Goal: Transaction & Acquisition: Purchase product/service

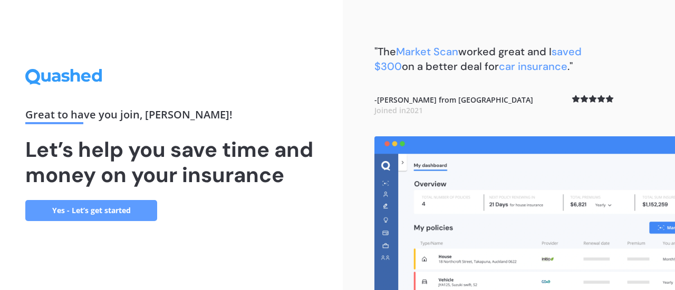
click at [103, 212] on link "Yes - Let’s get started" at bounding box center [91, 210] width 132 height 21
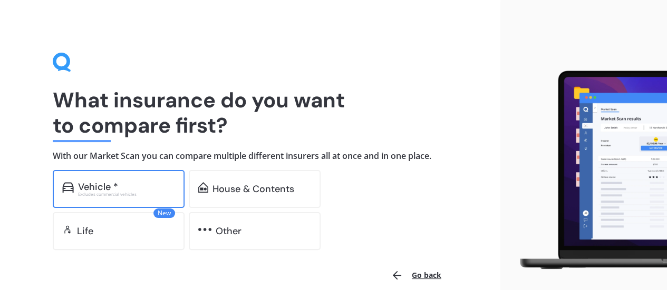
click at [149, 184] on div "Vehicle *" at bounding box center [126, 187] width 97 height 11
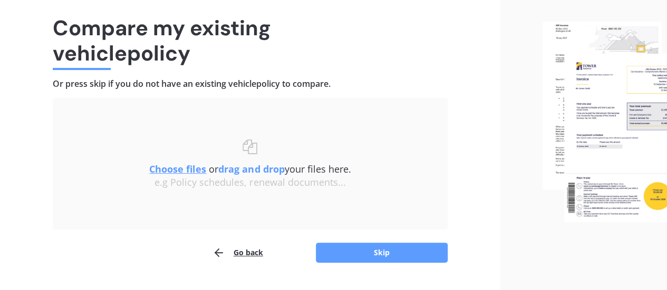
scroll to position [73, 0]
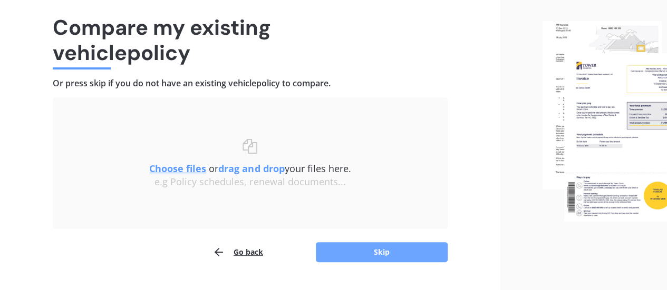
click at [388, 251] on button "Skip" at bounding box center [382, 252] width 132 height 20
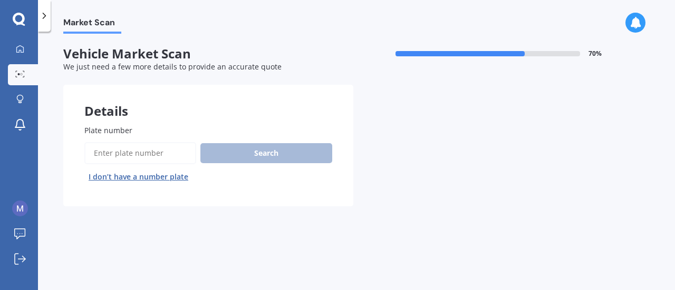
click at [114, 159] on input "Plate number" at bounding box center [140, 153] width 112 height 22
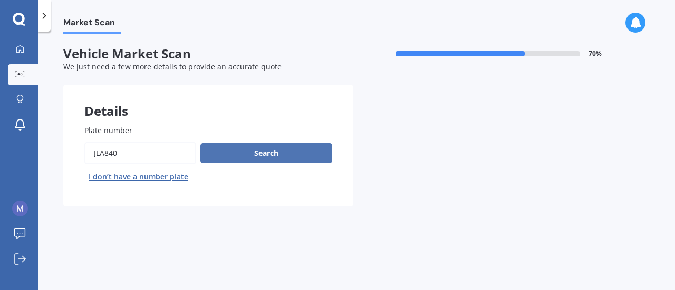
type input "JLA840"
click at [280, 151] on button "Search" at bounding box center [266, 153] width 132 height 20
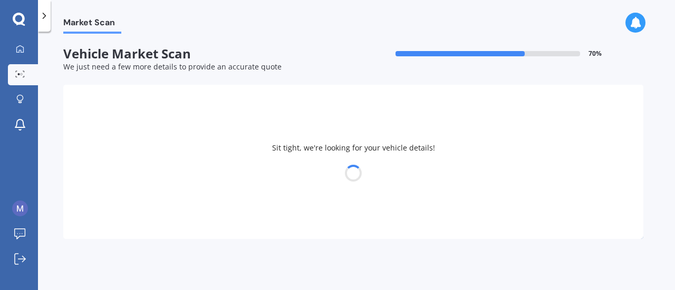
select select "HYUNDAI"
select select "[GEOGRAPHIC_DATA]"
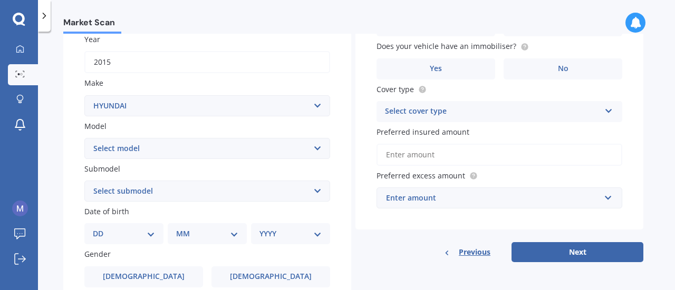
scroll to position [162, 0]
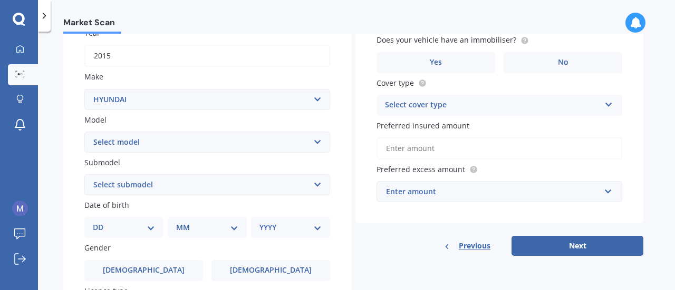
click at [319, 186] on select "Select submodel 2.2 4WD CRDi Elite Turbo Diesel A5 2.2 4WD CRDi Turbo Diesel A5…" at bounding box center [207, 184] width 246 height 21
click at [84, 175] on select "Select submodel 2.2 4WD CRDi Elite Turbo Diesel A5 2.2 4WD CRDi Turbo Diesel A5…" at bounding box center [207, 184] width 246 height 21
click at [316, 186] on select "Select submodel 2.2 4WD CRDi Elite Turbo Diesel A5 2.2 4WD CRDi Turbo Diesel A5…" at bounding box center [207, 184] width 246 height 21
select select "2.2 4WD CRDI ELITE TURBO DIESEL A5"
click at [84, 175] on select "Select submodel 2.2 4WD CRDi Elite Turbo Diesel A5 2.2 4WD CRDi Turbo Diesel A5…" at bounding box center [207, 184] width 246 height 21
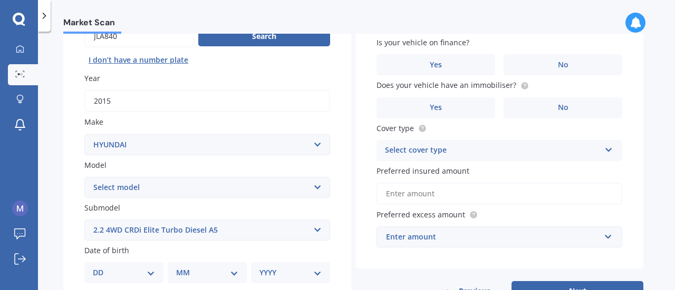
scroll to position [182, 0]
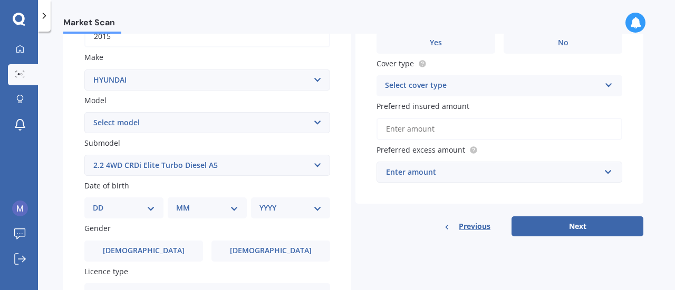
click at [153, 206] on select "DD 01 02 03 04 05 06 07 08 09 10 11 12 13 14 15 16 17 18 19 20 21 22 23 24 25 2…" at bounding box center [124, 208] width 62 height 12
select select "15"
click at [101, 203] on select "DD 01 02 03 04 05 06 07 08 09 10 11 12 13 14 15 16 17 18 19 20 21 22 23 24 25 2…" at bounding box center [124, 208] width 62 height 12
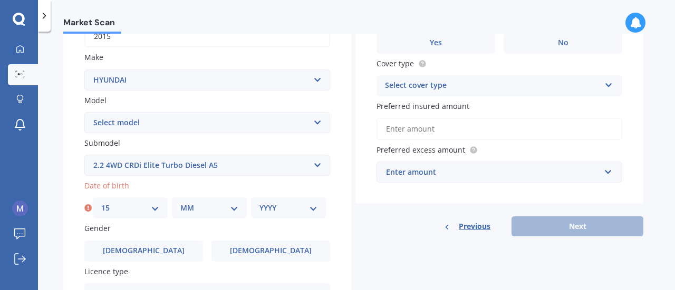
click at [237, 206] on select "MM 01 02 03 04 05 06 07 08 09 10 11 12" at bounding box center [209, 208] width 58 height 12
select select "11"
click at [180, 203] on select "MM 01 02 03 04 05 06 07 08 09 10 11 12" at bounding box center [209, 208] width 58 height 12
click at [312, 212] on select "YYYY 2025 2024 2023 2022 2021 2020 2019 2018 2017 2016 2015 2014 2013 2012 2011…" at bounding box center [288, 208] width 58 height 12
select select "1968"
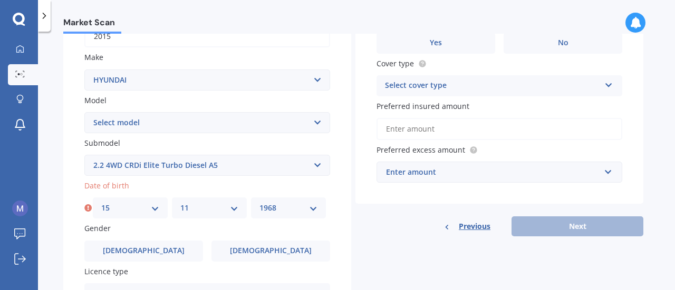
click at [259, 203] on select "YYYY 2025 2024 2023 2022 2021 2020 2019 2018 2017 2016 2015 2014 2013 2012 2011…" at bounding box center [288, 208] width 58 height 12
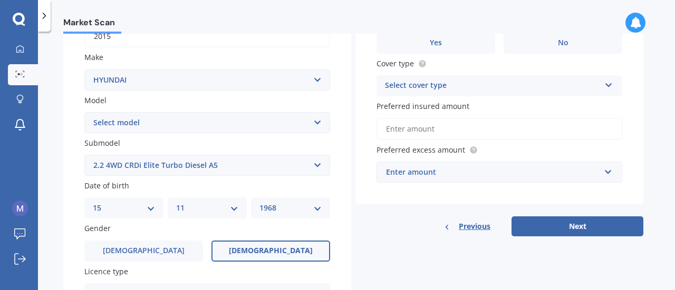
click at [269, 244] on label "[DEMOGRAPHIC_DATA]" at bounding box center [270, 251] width 119 height 21
click at [0, 0] on input "[DEMOGRAPHIC_DATA]" at bounding box center [0, 0] width 0 height 0
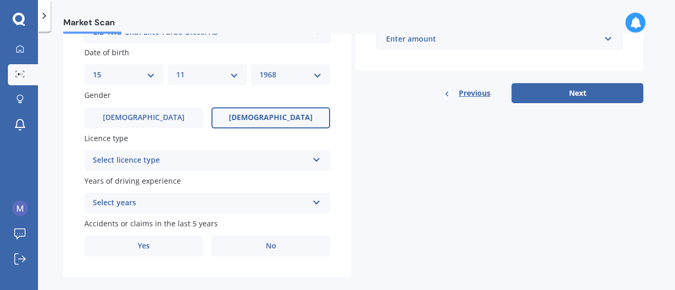
scroll to position [316, 0]
click at [144, 165] on div "Select licence type" at bounding box center [200, 160] width 215 height 13
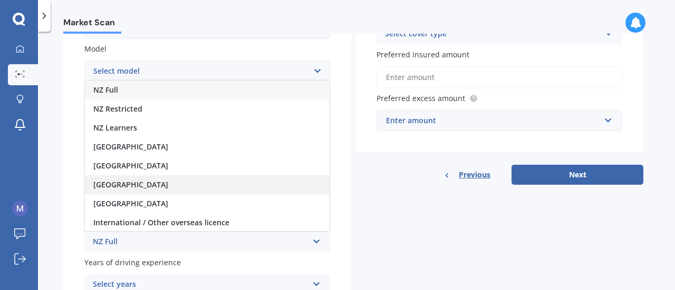
scroll to position [233, 0]
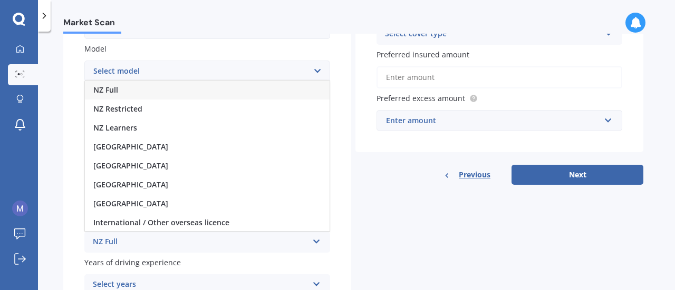
click at [169, 90] on div "NZ Full" at bounding box center [207, 90] width 245 height 19
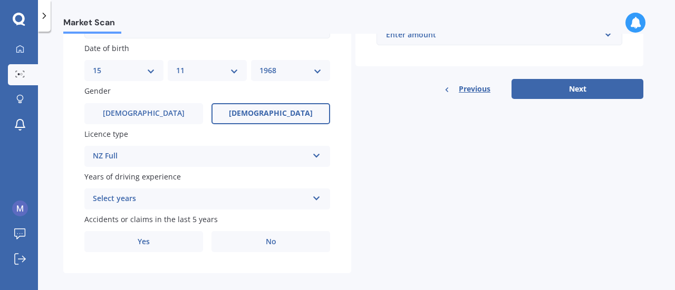
scroll to position [331, 0]
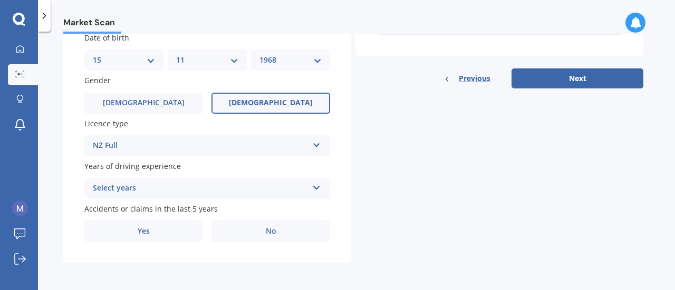
click at [132, 190] on div "Select years" at bounding box center [200, 188] width 215 height 13
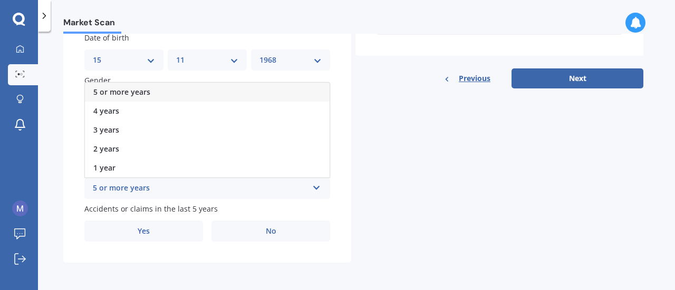
click at [134, 86] on div "5 or more years" at bounding box center [207, 92] width 245 height 19
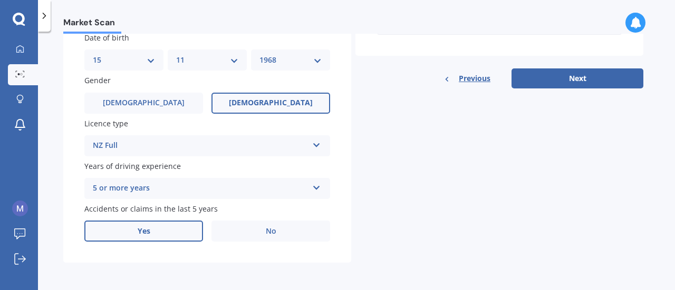
click at [161, 230] on label "Yes" at bounding box center [143, 231] width 119 height 21
click at [0, 0] on input "Yes" at bounding box center [0, 0] width 0 height 0
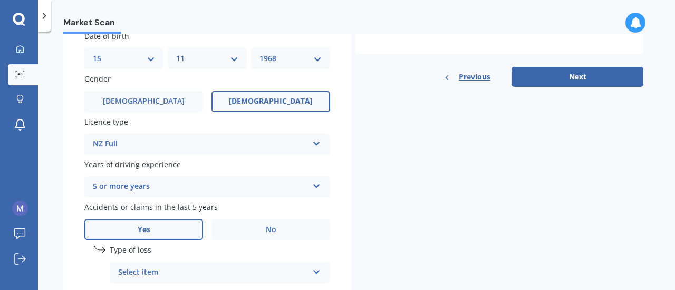
scroll to position [403, 0]
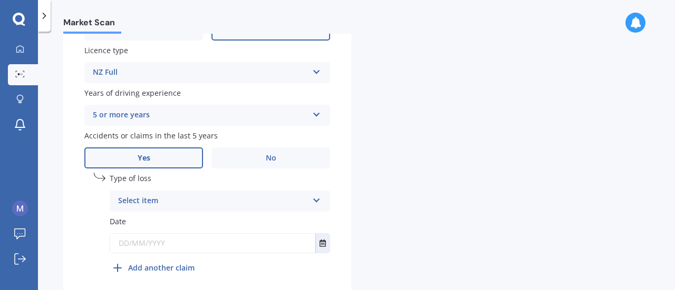
click at [316, 199] on icon at bounding box center [316, 198] width 9 height 7
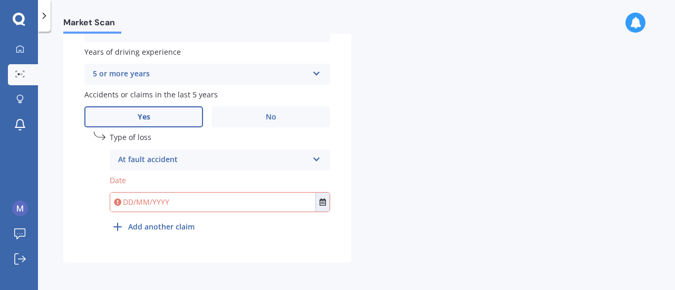
click at [149, 160] on div "At fault accident" at bounding box center [213, 160] width 190 height 13
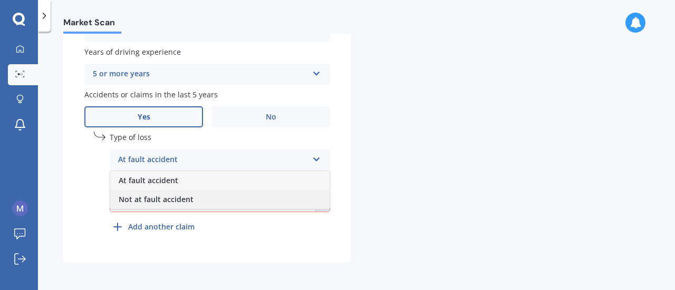
click at [142, 200] on span "Not at fault accident" at bounding box center [156, 199] width 75 height 10
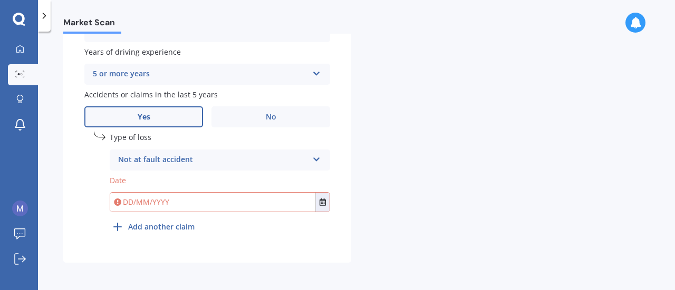
click at [156, 204] on input "text" at bounding box center [212, 202] width 205 height 19
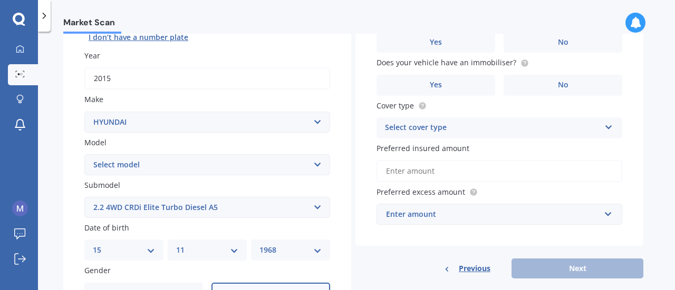
scroll to position [0, 0]
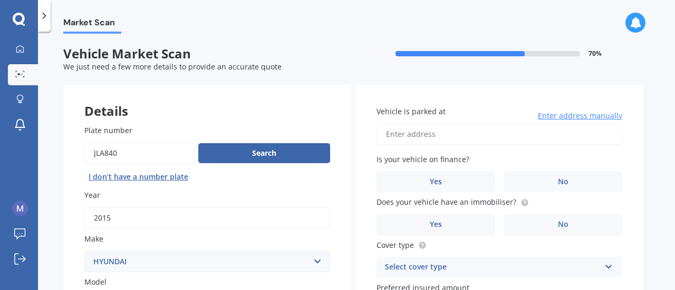
type input "[DATE]"
click at [450, 136] on input "Vehicle is parked at" at bounding box center [499, 134] width 246 height 22
type input "[STREET_ADDRESS]"
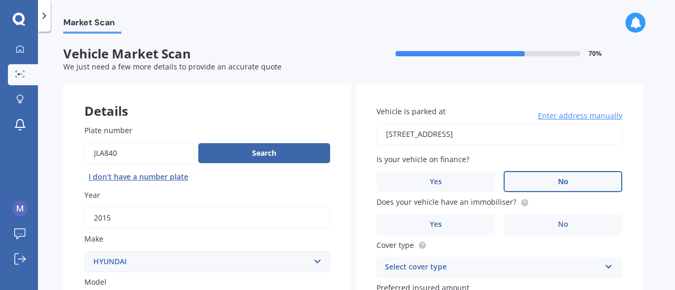
click at [565, 175] on label "No" at bounding box center [562, 181] width 119 height 21
click at [0, 0] on input "No" at bounding box center [0, 0] width 0 height 0
click at [549, 225] on label "No" at bounding box center [562, 224] width 119 height 21
click at [0, 0] on input "No" at bounding box center [0, 0] width 0 height 0
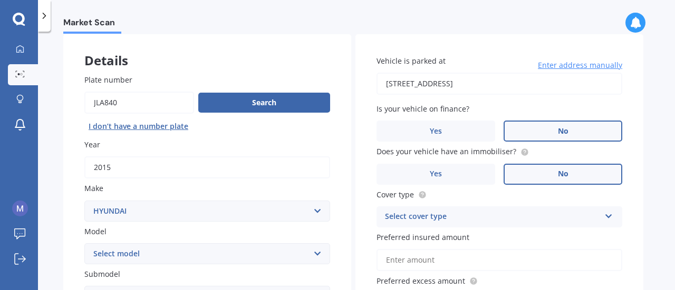
scroll to position [92, 0]
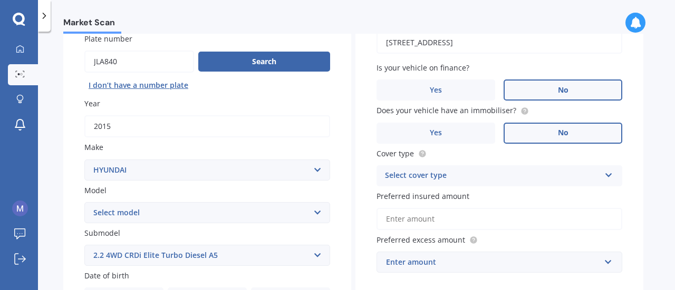
click at [530, 173] on div "Select cover type" at bounding box center [492, 176] width 215 height 13
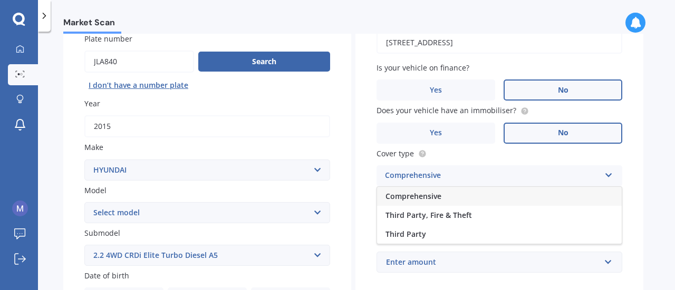
click at [426, 196] on span "Comprehensive" at bounding box center [413, 196] width 56 height 10
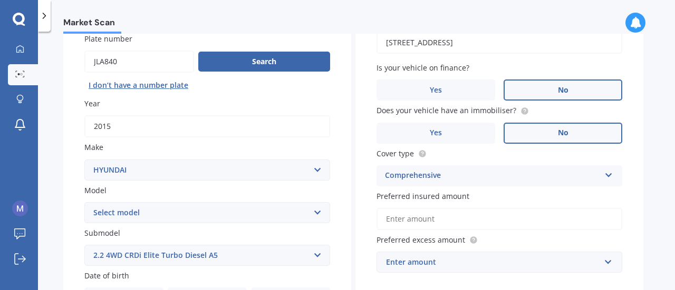
click at [429, 222] on input "Preferred insured amount" at bounding box center [499, 219] width 246 height 22
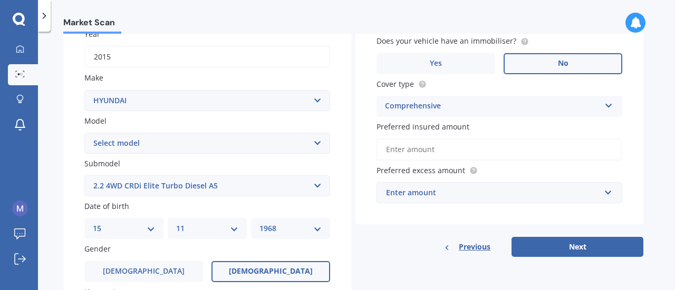
scroll to position [162, 0]
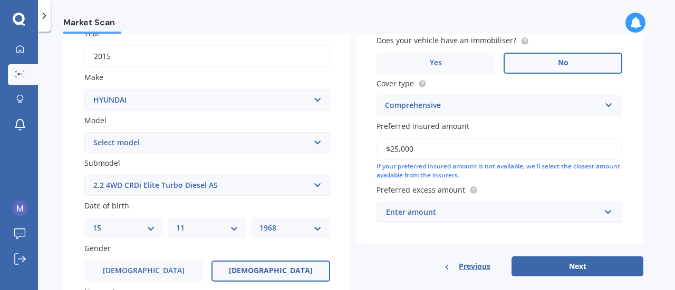
type input "$25,000"
click at [437, 213] on div "Enter amount" at bounding box center [493, 213] width 214 height 12
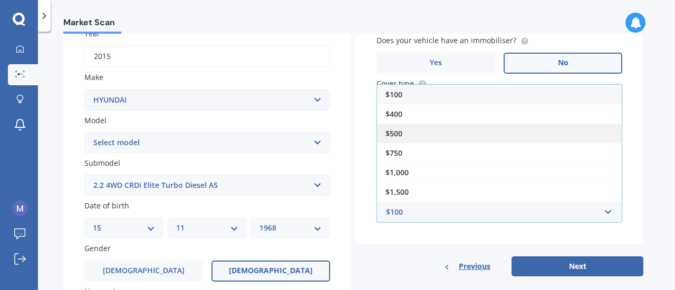
click at [405, 129] on div "$500" at bounding box center [499, 133] width 245 height 19
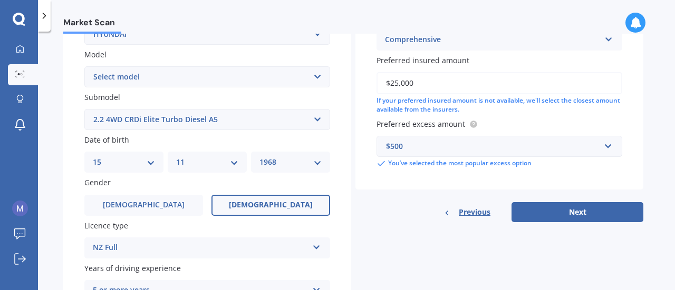
scroll to position [248, 0]
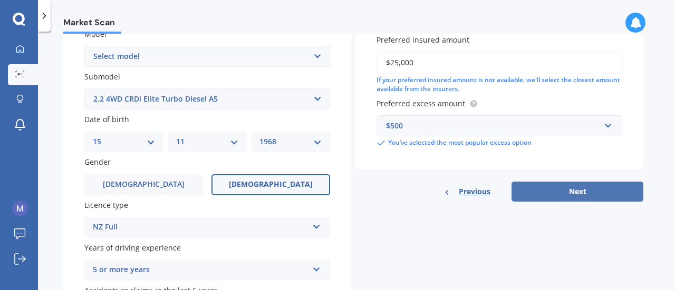
click at [553, 189] on button "Next" at bounding box center [577, 192] width 132 height 20
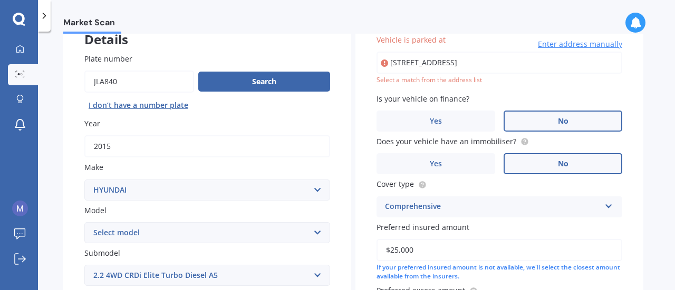
click at [454, 67] on input "[STREET_ADDRESS]" at bounding box center [499, 63] width 246 height 22
click at [535, 57] on input "[STREET_ADDRESS]" at bounding box center [499, 63] width 246 height 22
click at [457, 62] on input "[STREET_ADDRESS]" at bounding box center [499, 63] width 246 height 22
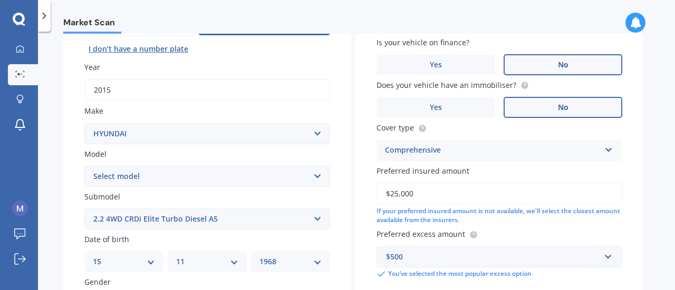
scroll to position [0, 0]
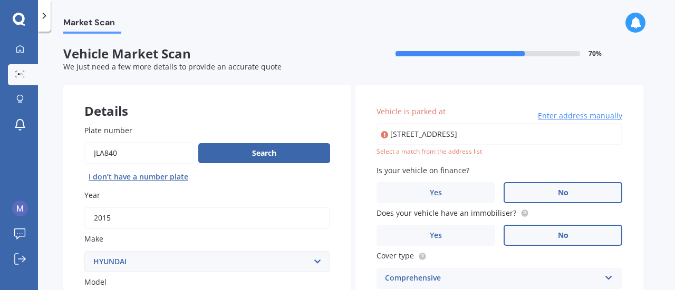
click at [576, 116] on span "Enter address manually" at bounding box center [580, 116] width 84 height 11
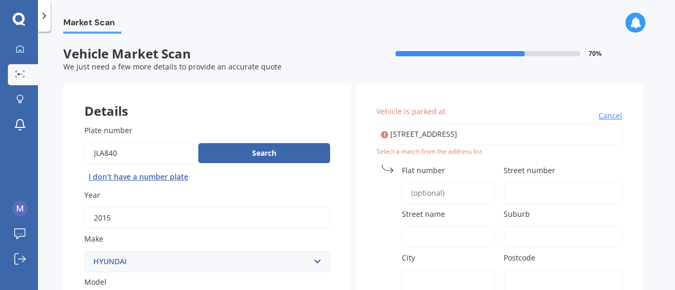
click at [406, 135] on input "[STREET_ADDRESS]" at bounding box center [499, 134] width 246 height 22
click at [457, 136] on input "[STREET_ADDRESS]" at bounding box center [499, 134] width 246 height 22
click at [579, 135] on input "[STREET_ADDRESS]" at bounding box center [499, 134] width 246 height 22
type input "[STREET_ADDRESS]"
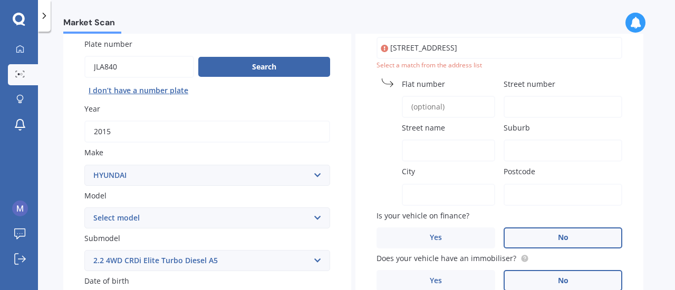
scroll to position [24, 0]
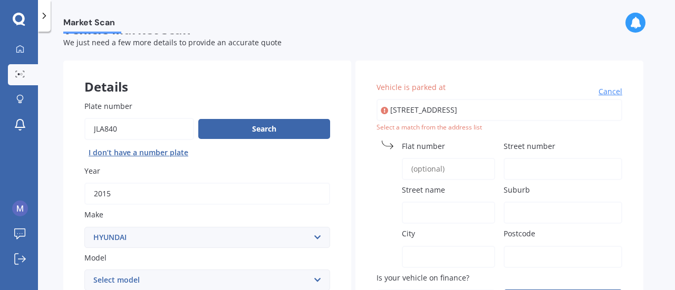
click at [426, 142] on span "Flat number" at bounding box center [423, 146] width 43 height 10
click at [426, 158] on input "Flat number" at bounding box center [448, 169] width 93 height 22
click at [514, 145] on span "Street number" at bounding box center [529, 146] width 52 height 10
click at [514, 158] on input "Street number" at bounding box center [562, 169] width 119 height 22
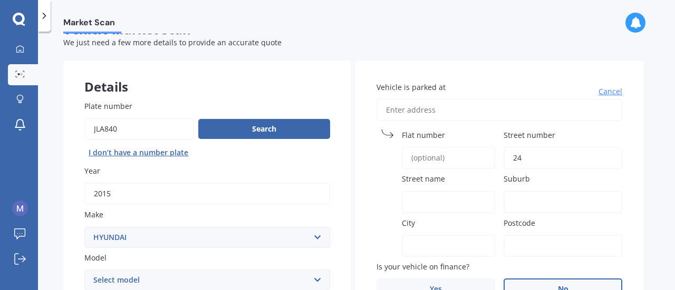
type input "24"
click at [425, 197] on input "Street name" at bounding box center [448, 202] width 93 height 22
click at [425, 197] on input "G" at bounding box center [448, 202] width 93 height 22
type input "[GEOGRAPHIC_DATA]"
click at [547, 202] on input "Suburb" at bounding box center [562, 202] width 119 height 22
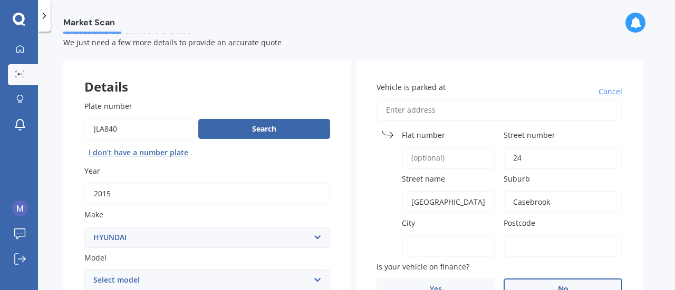
type input "Casebrook"
click at [448, 242] on input "City" at bounding box center [448, 246] width 93 height 22
type input "[GEOGRAPHIC_DATA]"
click at [553, 251] on input "Postcode" at bounding box center [562, 246] width 119 height 22
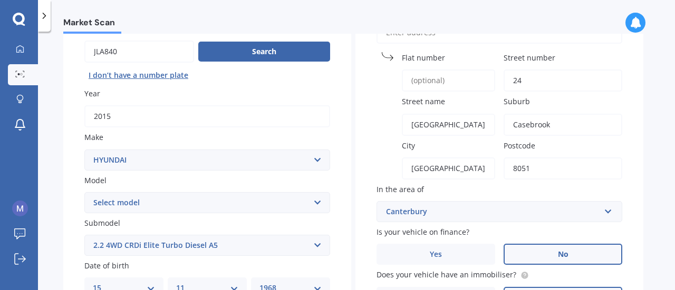
scroll to position [106, 0]
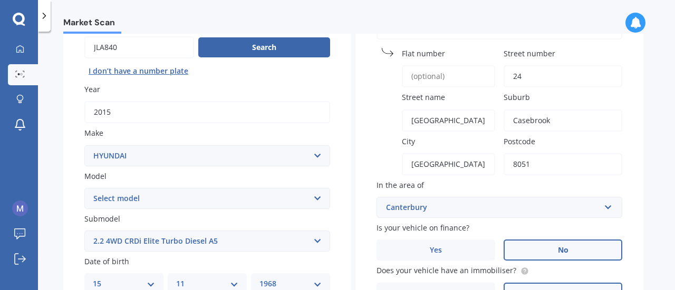
type input "8051"
click at [406, 204] on div "Canterbury" at bounding box center [493, 208] width 214 height 12
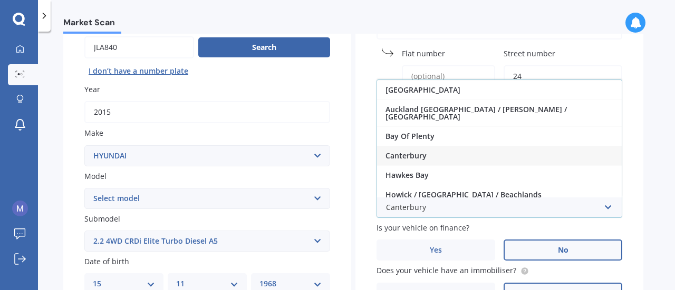
click at [411, 151] on span "Canterbury" at bounding box center [405, 156] width 41 height 10
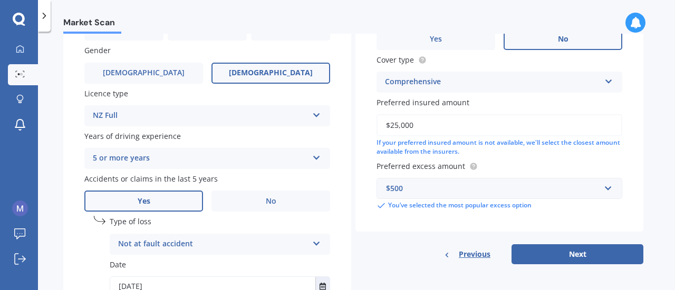
scroll to position [365, 0]
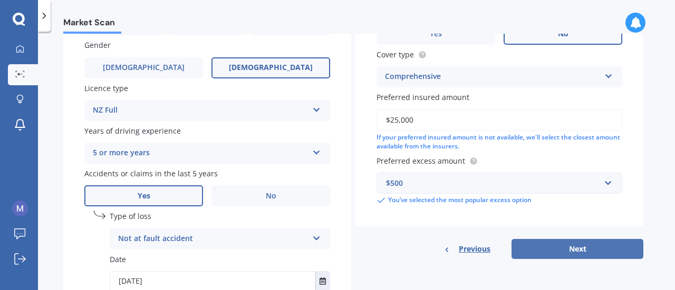
click at [562, 247] on button "Next" at bounding box center [577, 249] width 132 height 20
select select "15"
select select "11"
select select "1968"
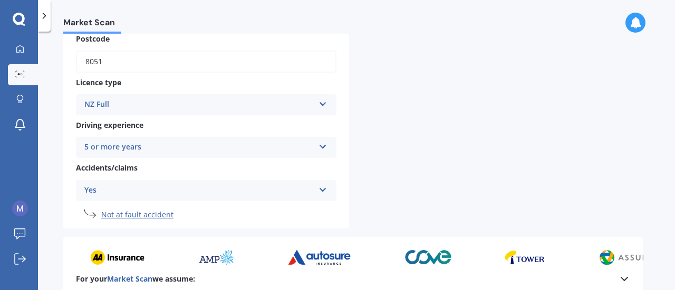
scroll to position [0, 0]
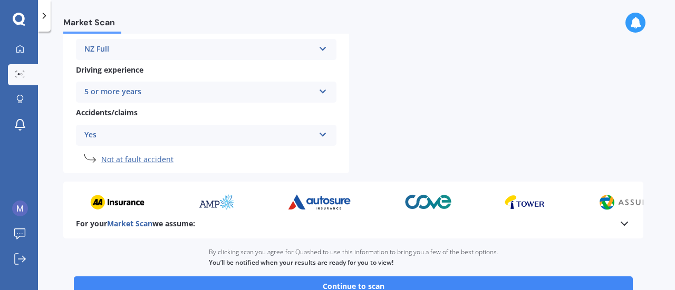
scroll to position [492, 0]
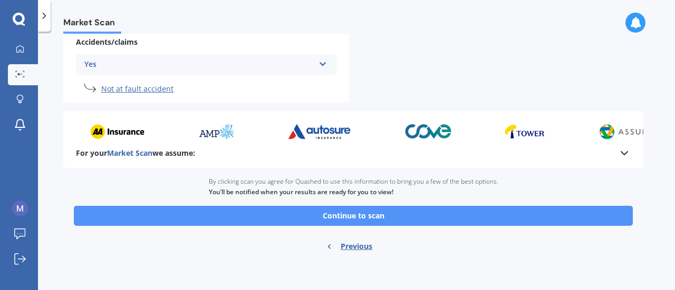
click at [345, 214] on button "Continue to scan" at bounding box center [353, 216] width 559 height 20
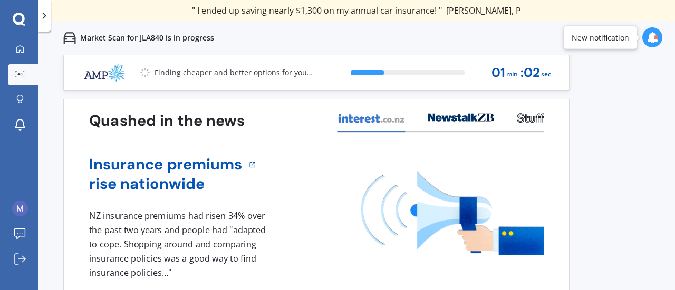
click at [425, 35] on div "Market Scan for JLA840 is in progress" at bounding box center [356, 38] width 637 height 34
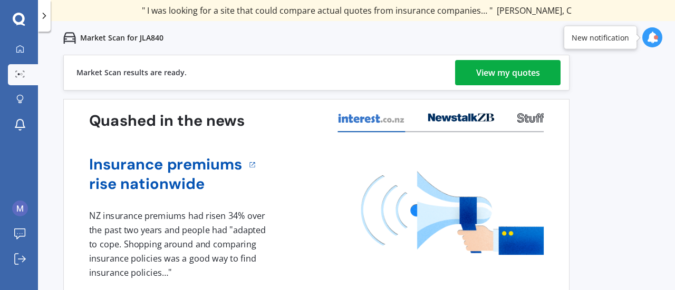
click at [526, 65] on div "View my quotes" at bounding box center [508, 72] width 64 height 25
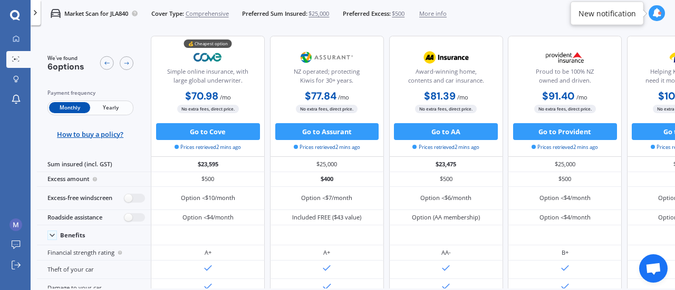
click at [442, 13] on span "More info" at bounding box center [432, 13] width 27 height 8
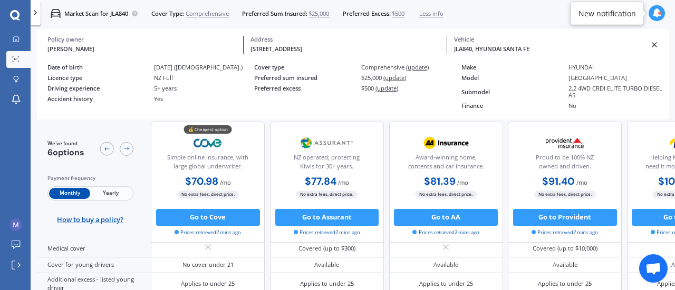
scroll to position [526, 0]
click at [116, 187] on div "Monthly Yearly" at bounding box center [90, 194] width 86 height 15
click at [113, 193] on span "Yearly" at bounding box center [110, 193] width 41 height 11
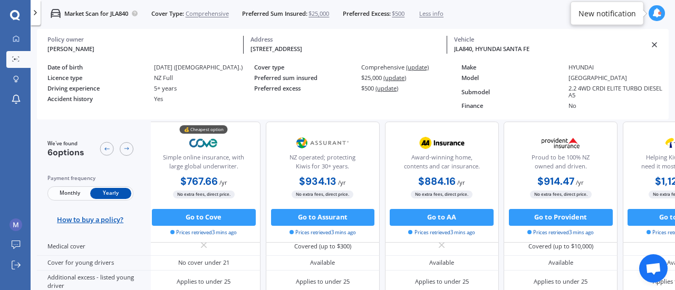
scroll to position [530, 0]
